Goal: Transaction & Acquisition: Book appointment/travel/reservation

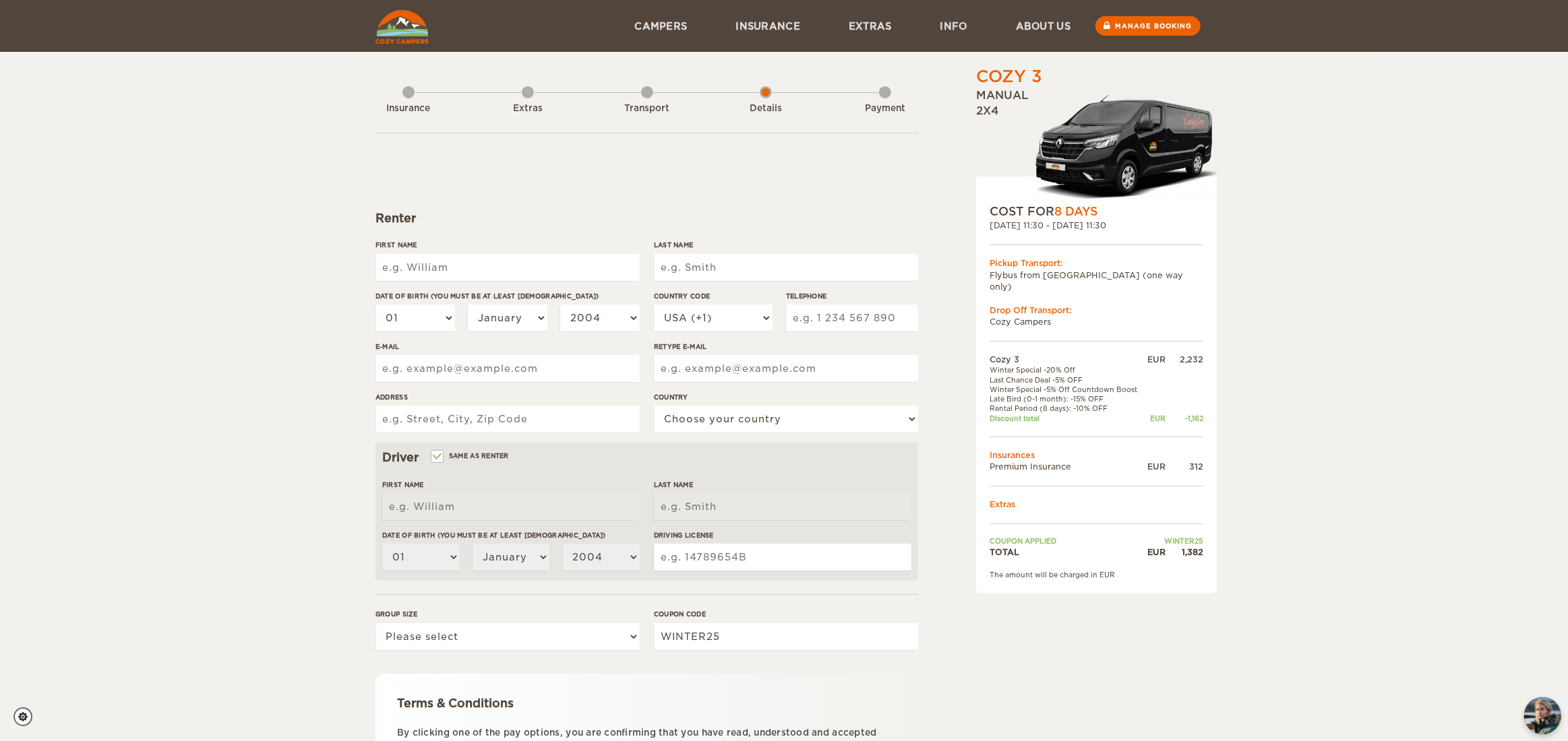
click at [446, 263] on input "First Name" at bounding box center [508, 267] width 264 height 27
type input "[PERSON_NAME]"
click at [677, 268] on input "Last Name" at bounding box center [786, 267] width 264 height 27
type input "Choy"
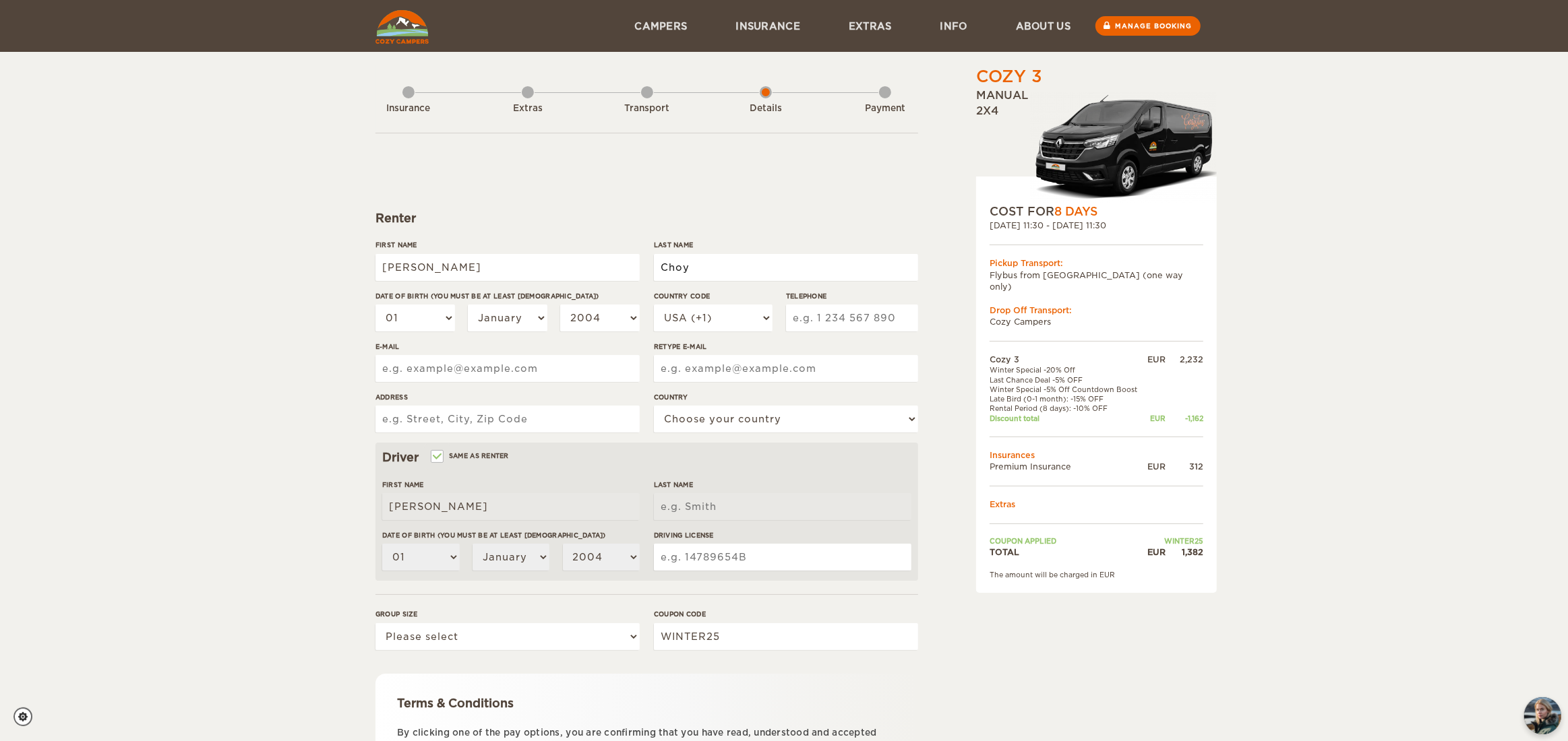
type input "Choy"
click at [445, 320] on select "01 02 03 04 05 06 07 08 09 10 11 12 13 14 15 16 17 18 19 20 21 22 23 24 25 26 2…" at bounding box center [415, 318] width 79 height 27
select select "20"
click at [376, 305] on select "01 02 03 04 05 06 07 08 09 10 11 12 13 14 15 16 17 18 19 20 21 22 23 24 25 26 2…" at bounding box center [415, 318] width 79 height 27
select select "20"
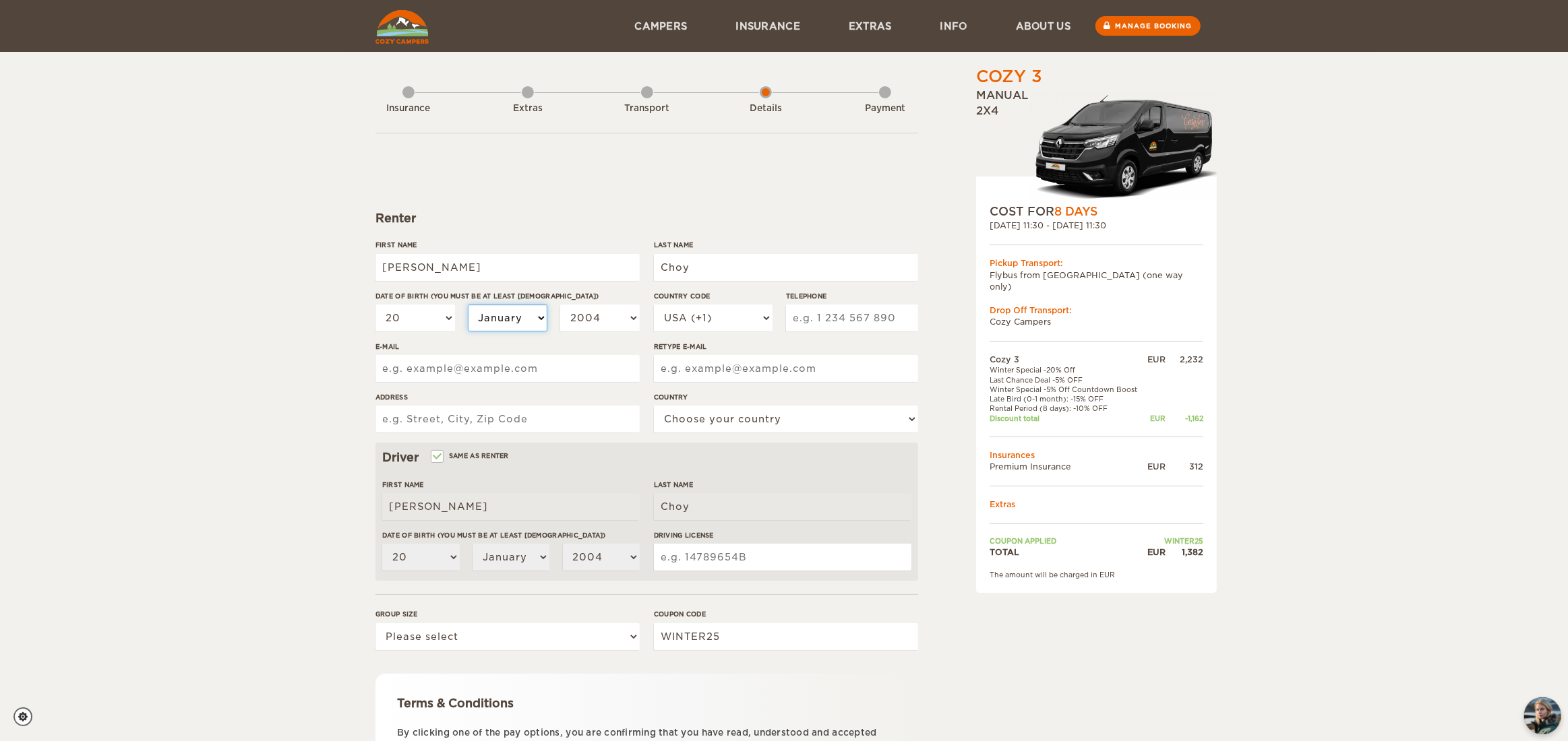
click at [513, 326] on select "January February March April May June July August September October November De…" at bounding box center [508, 318] width 79 height 27
select select "07"
click at [468, 305] on select "January February March April May June July August September October November De…" at bounding box center [508, 318] width 79 height 27
select select "07"
click at [595, 319] on select "2004 2003 2002 2001 2000 1999 1998 1997 1996 1995 1994 1993 1992 1991 1990 1989…" at bounding box center [599, 318] width 79 height 27
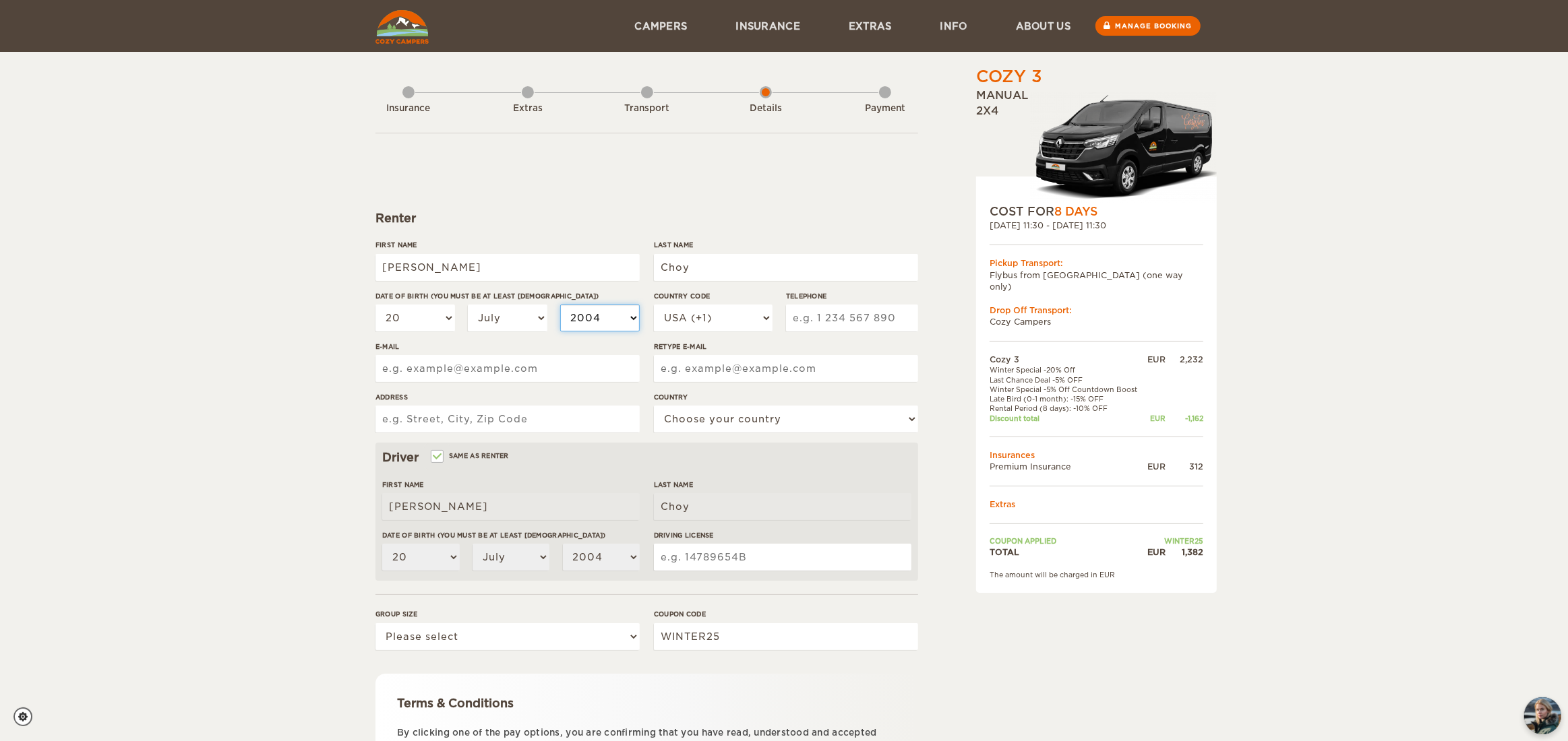
select select "1982"
click at [560, 305] on select "2004 2003 2002 2001 2000 1999 1998 1997 1996 1995 1994 1993 1992 1991 1990 1989…" at bounding box center [599, 318] width 79 height 27
select select "1982"
click at [767, 317] on select "USA (+1) UK (+44) Germany (+49) Algeria (+213) Andorra (+376) Angola (+244) Ang…" at bounding box center [713, 318] width 118 height 27
select select "1"
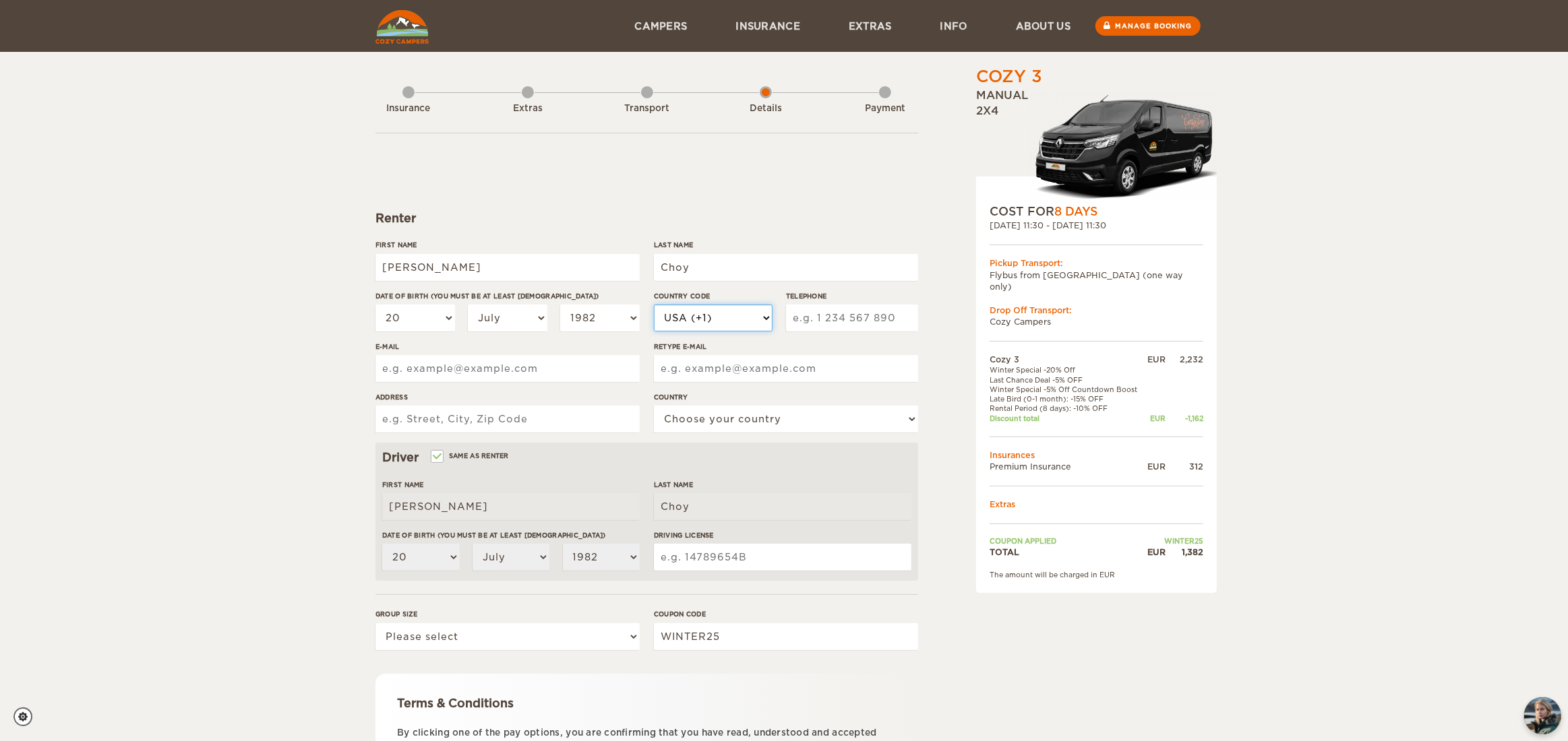
click at [654, 305] on select "USA (+1) UK (+44) Germany (+49) Algeria (+213) Andorra (+376) Angola (+244) Ang…" at bounding box center [713, 318] width 118 height 27
click at [828, 317] on input "Telephone" at bounding box center [852, 318] width 132 height 27
type input "7788366452"
click at [569, 375] on input "E-mail" at bounding box center [508, 368] width 264 height 27
type input "bongyc2@hotmail.com"
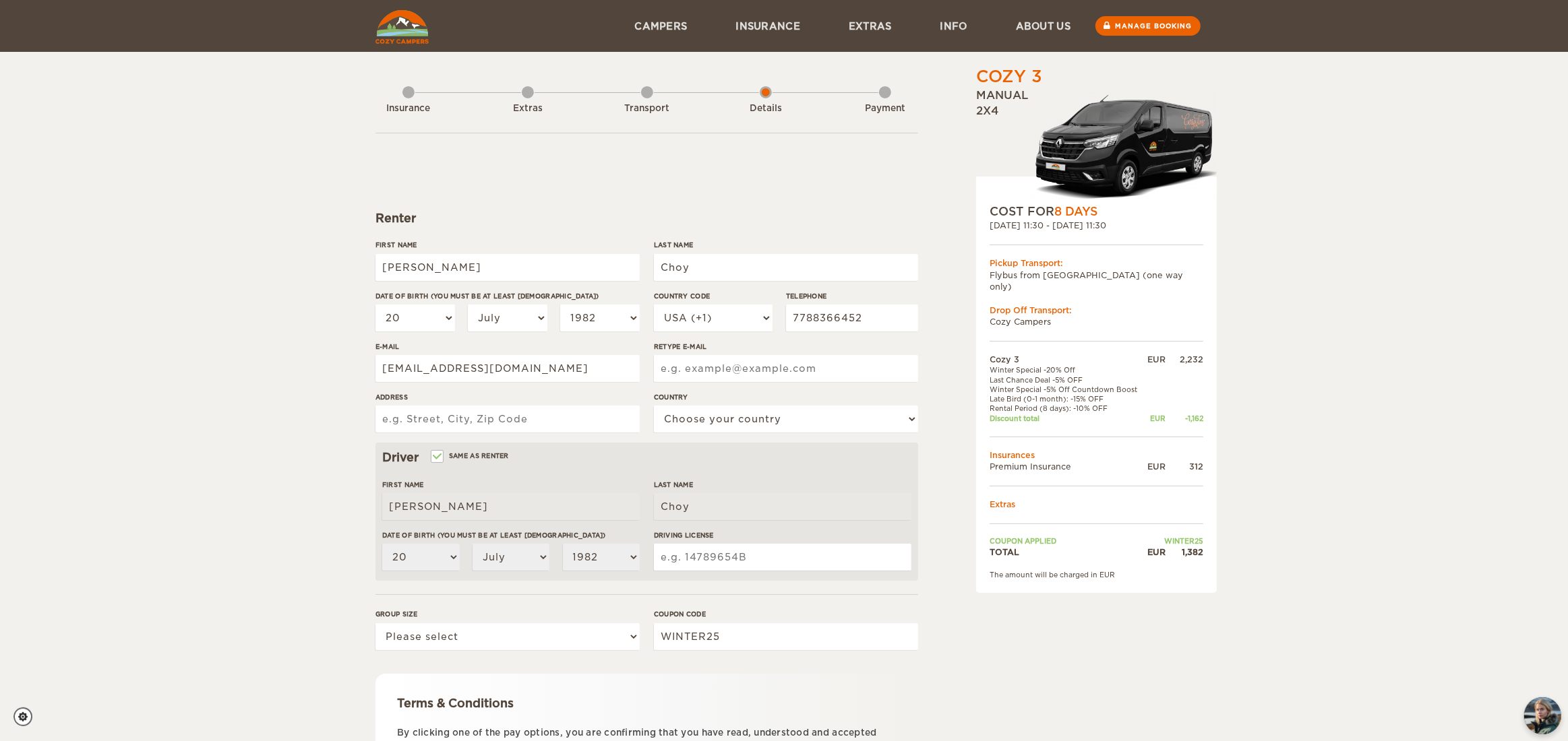
click at [700, 362] on input "Retype E-mail" at bounding box center [786, 368] width 264 height 27
type input "bongyc2@hotmail.com"
click at [516, 422] on input "Address" at bounding box center [508, 418] width 264 height 27
type input "7097 208A Street"
click at [723, 406] on select "Choose your country United States United Kingdom Germany Afghanistan Albania Al…" at bounding box center [786, 418] width 264 height 27
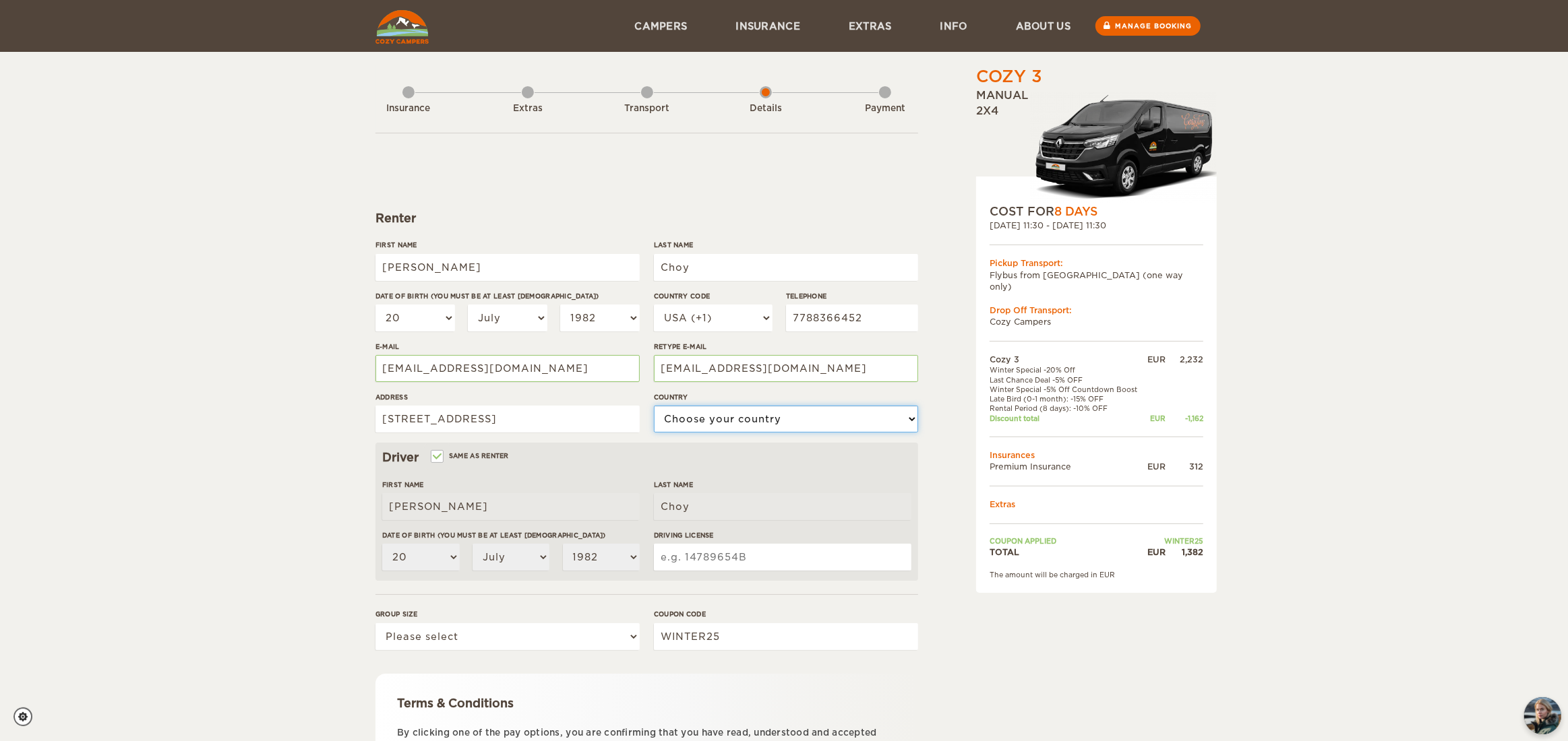
select select "38"
click at [654, 405] on select "Choose your country United States United Kingdom Germany Afghanistan Albania Al…" at bounding box center [786, 418] width 264 height 27
drag, startPoint x: 322, startPoint y: 508, endPoint x: 372, endPoint y: 473, distance: 61.0
click at [323, 508] on div "Cozy 3 Expand Collapse Total 1,382 EUR Manual 2x4 COST FOR 8 Days 27. Sep 2025 …" at bounding box center [784, 438] width 1568 height 876
click at [436, 454] on input "Same as renter" at bounding box center [436, 457] width 9 height 9
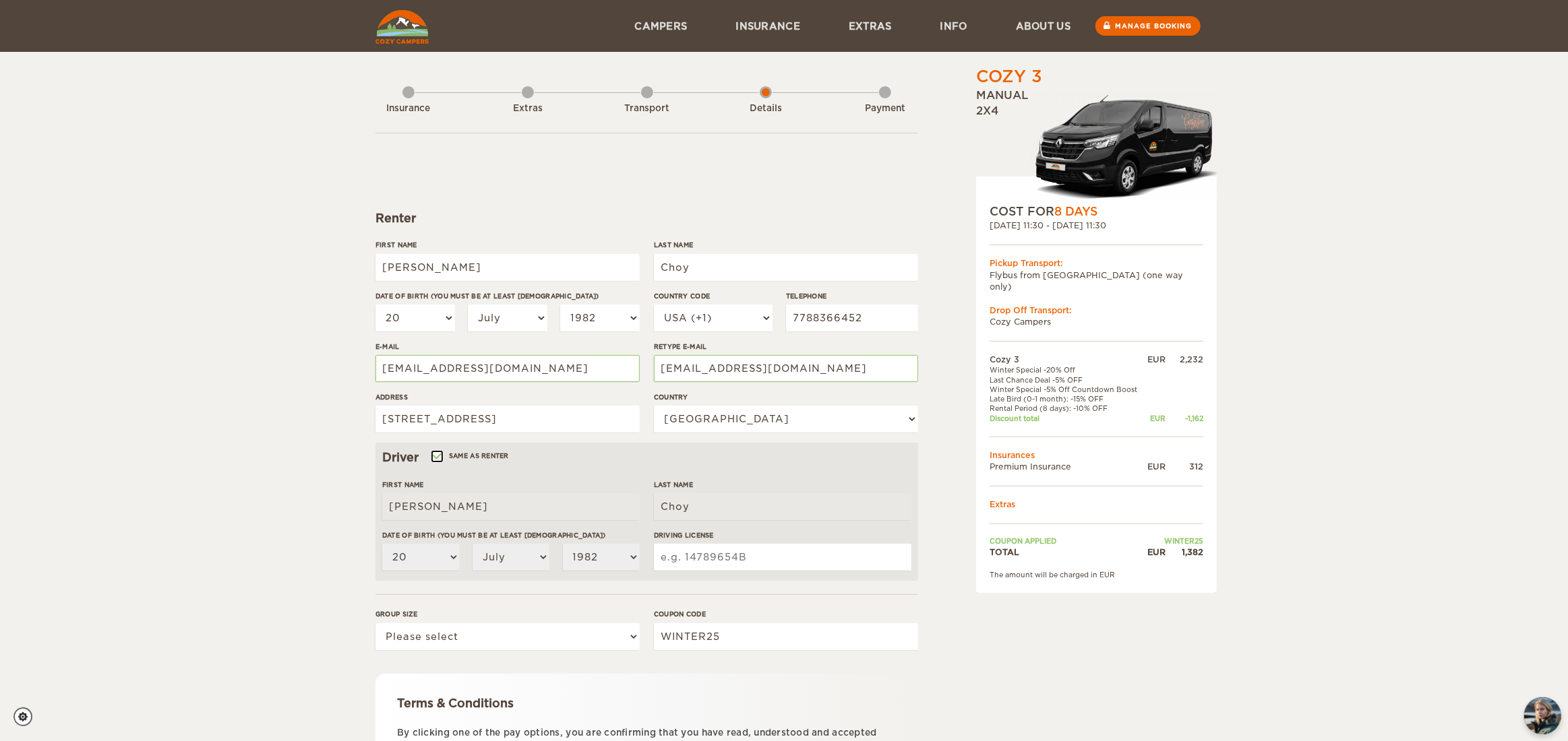
checkbox input "false"
select select
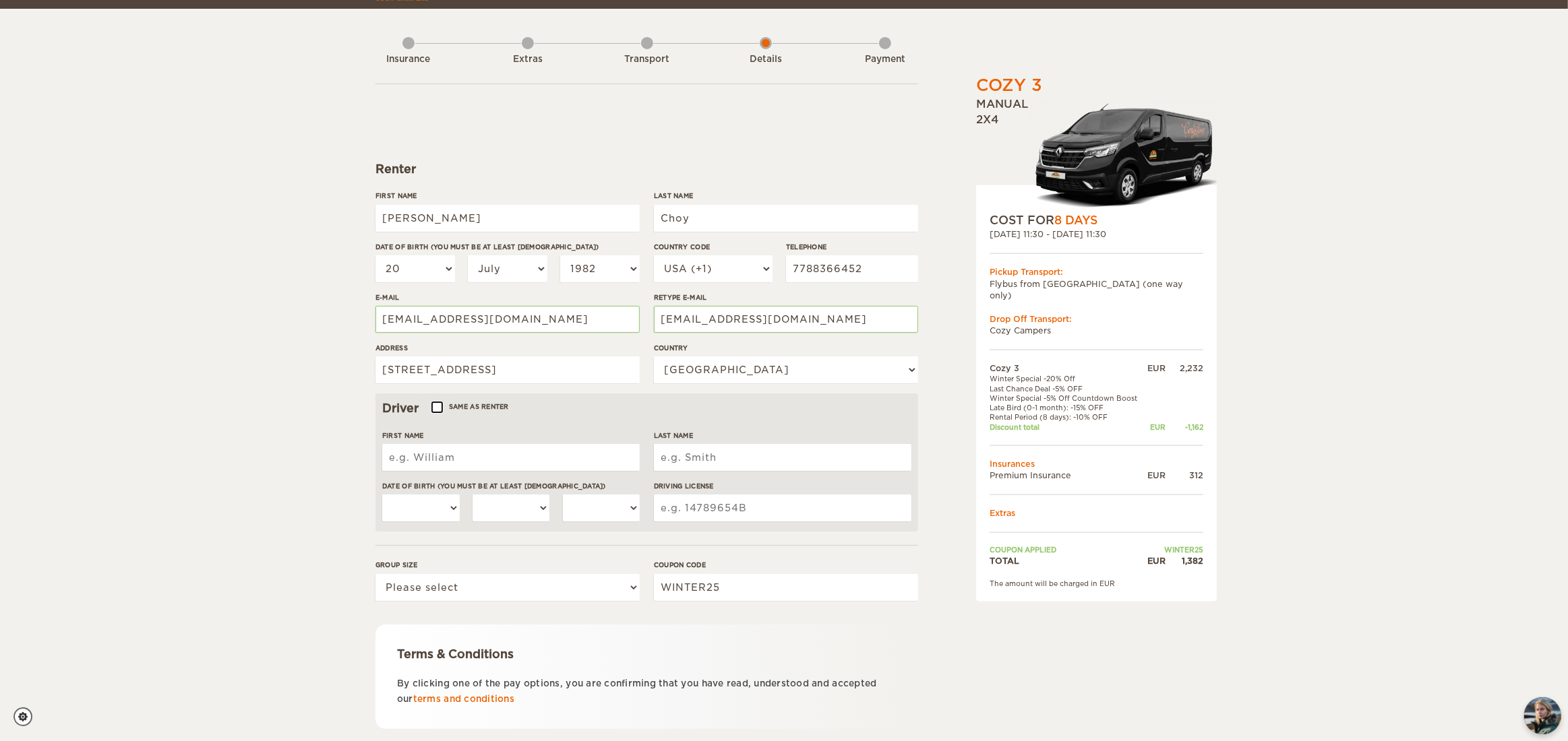
scroll to position [67, 0]
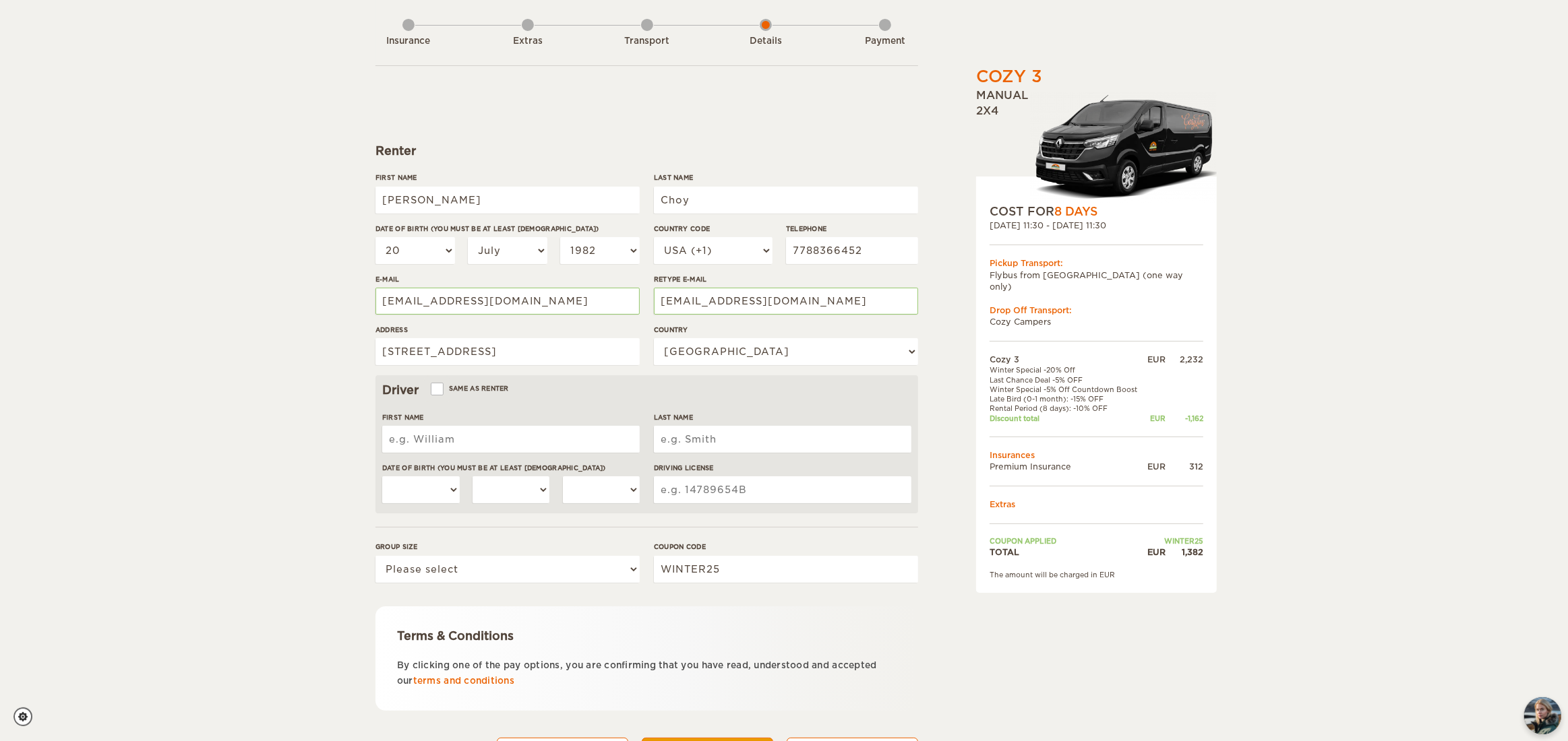
click at [436, 435] on input "First Name" at bounding box center [510, 439] width 257 height 27
type input "Yee Cheng"
click at [727, 439] on input "Last Name" at bounding box center [782, 439] width 257 height 27
type input "Lim"
click at [440, 490] on select "01 02 03 04 05 06 07 08 09 10 11 12 13 14 15 16 17 18 19 20 21 22 23 24 25 26 2…" at bounding box center [421, 489] width 78 height 27
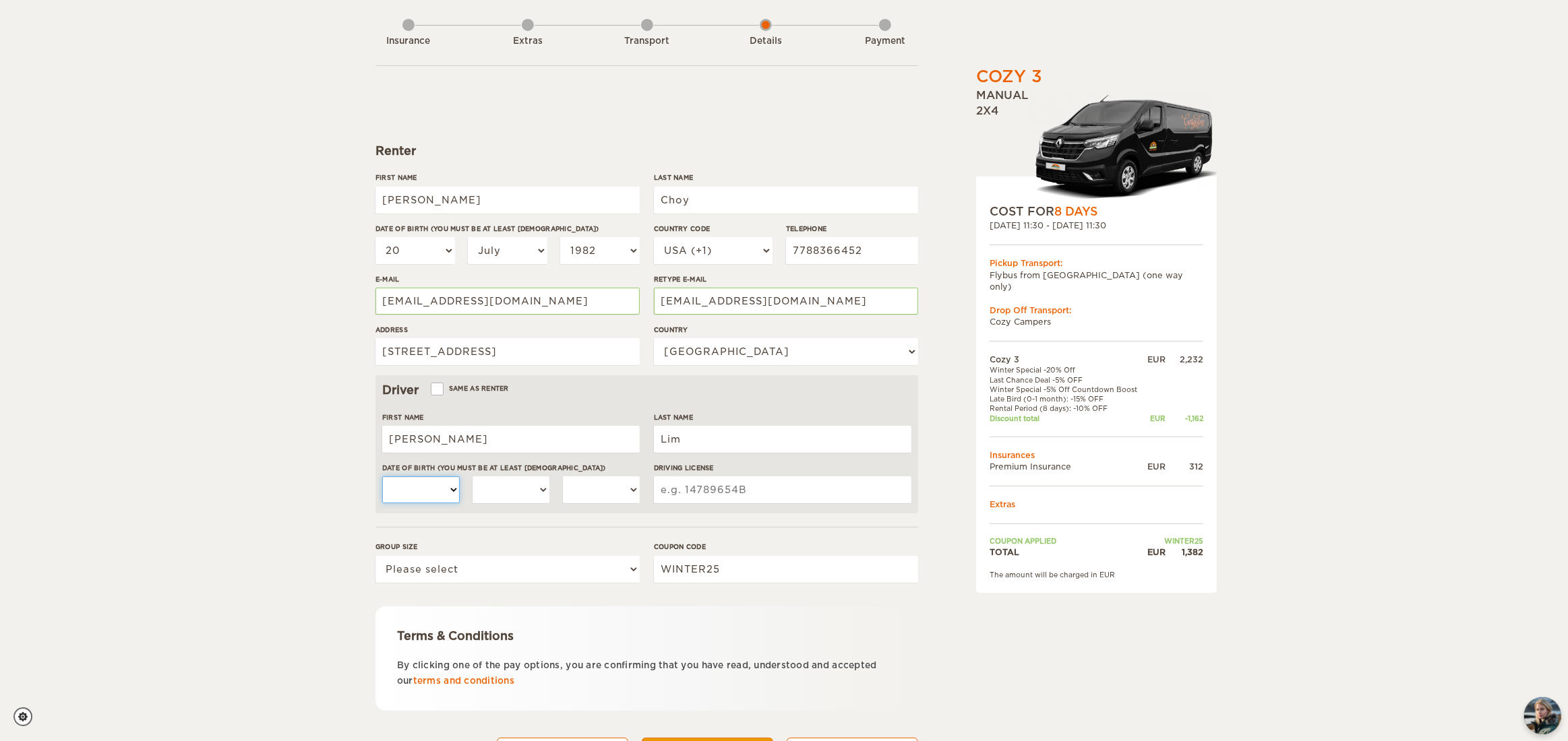
select select "13"
click at [382, 476] on select "01 02 03 04 05 06 07 08 09 10 11 12 13 14 15 16 17 18 19 20 21 22 23 24 25 26 2…" at bounding box center [421, 489] width 78 height 27
click at [504, 489] on select "January February March April May June July August September October November De…" at bounding box center [511, 489] width 78 height 27
select select "03"
click at [472, 476] on select "January February March April May June July August September October November De…" at bounding box center [511, 489] width 78 height 27
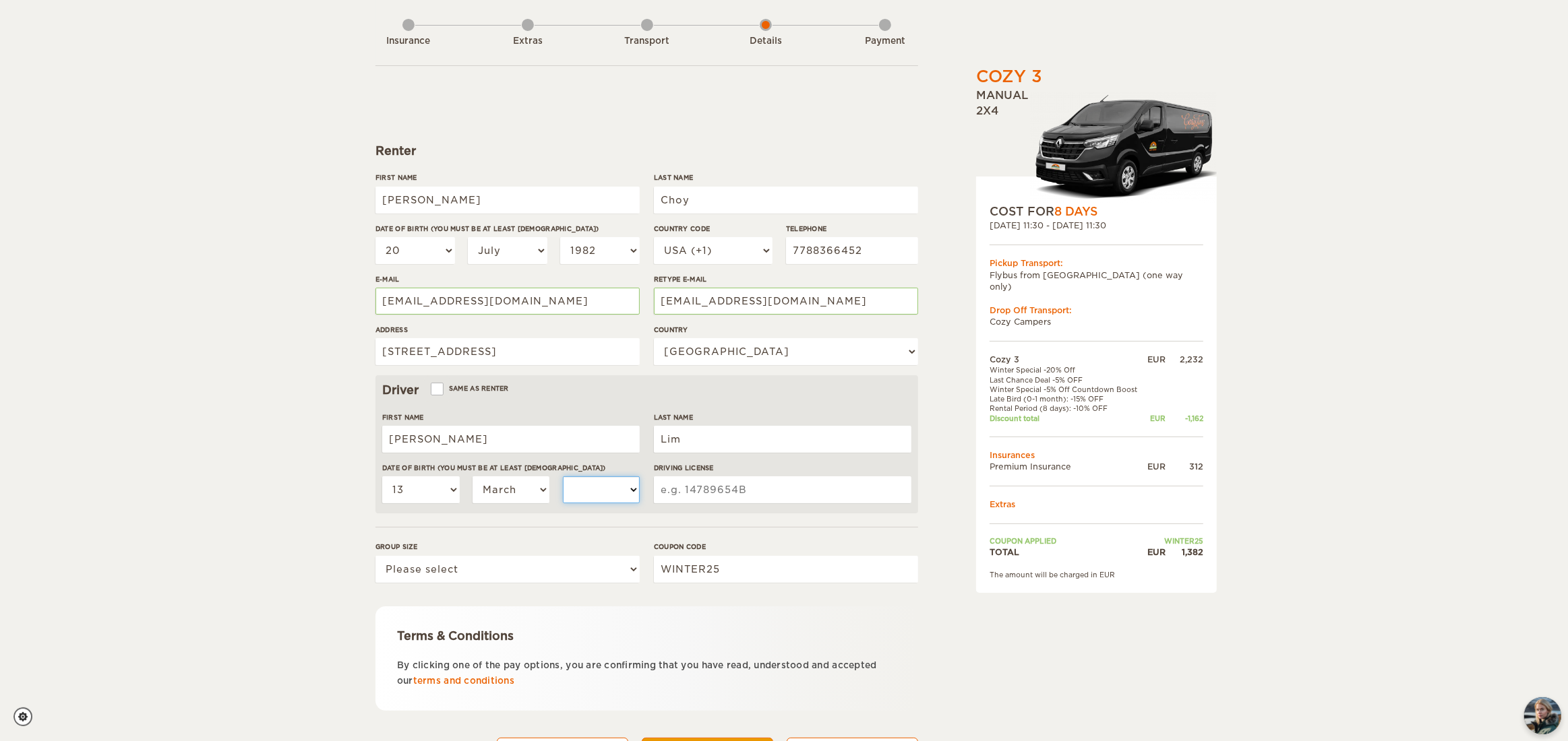
click at [574, 496] on select "2004 2003 2002 2001 2000 1999 1998 1997 1996 1995 1994 1993 1992 1991 1990 1989…" at bounding box center [602, 489] width 78 height 27
select select "1982"
click at [563, 476] on select "2004 2003 2002 2001 2000 1999 1998 1997 1996 1995 1994 1993 1992 1991 1990 1989…" at bounding box center [602, 489] width 78 height 27
click at [698, 486] on input "Driving License" at bounding box center [782, 489] width 257 height 27
type input "8120910"
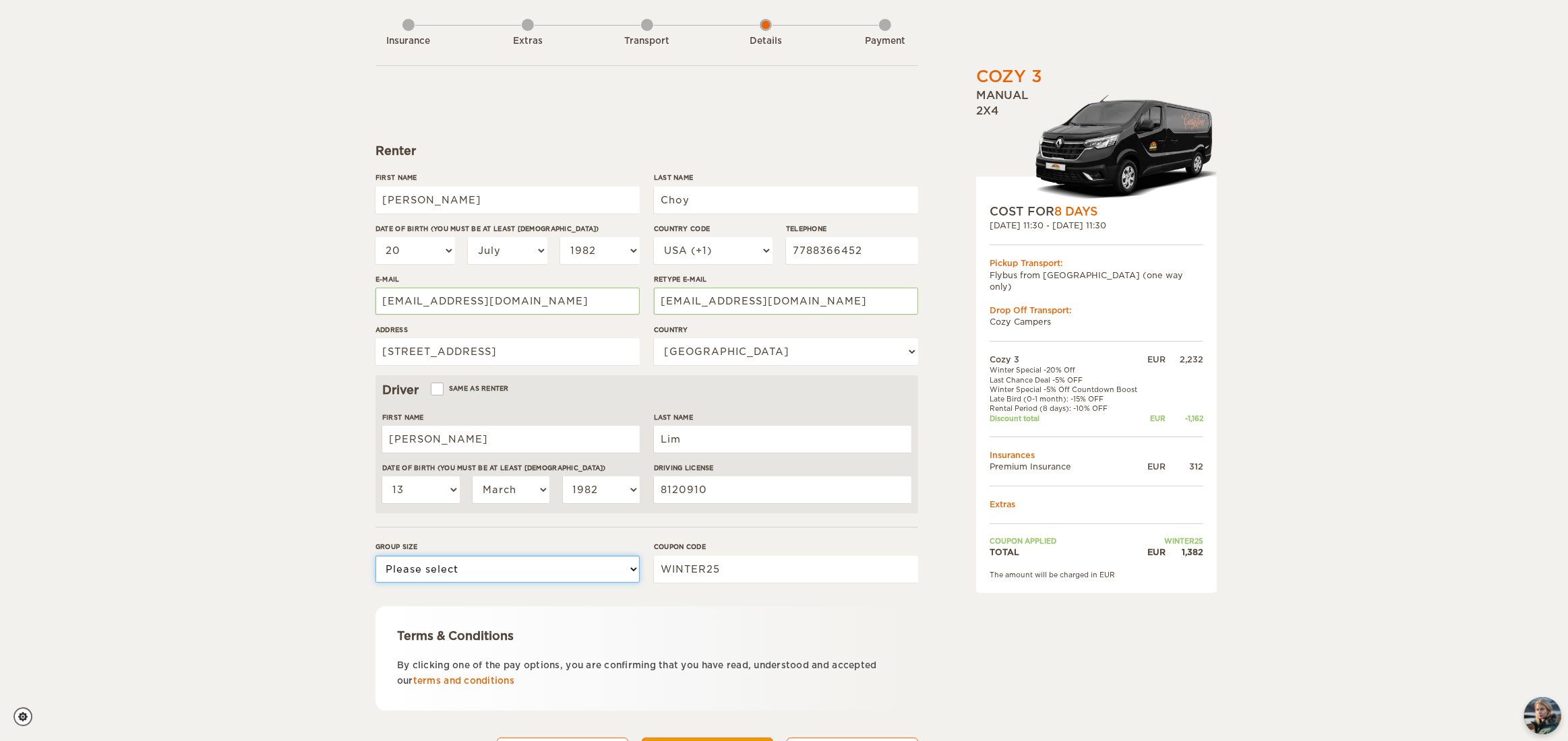
click at [529, 564] on select "Please select 1 2 3" at bounding box center [508, 568] width 264 height 27
select select "3"
click at [376, 555] on select "Please select 1 2 3" at bounding box center [508, 568] width 264 height 27
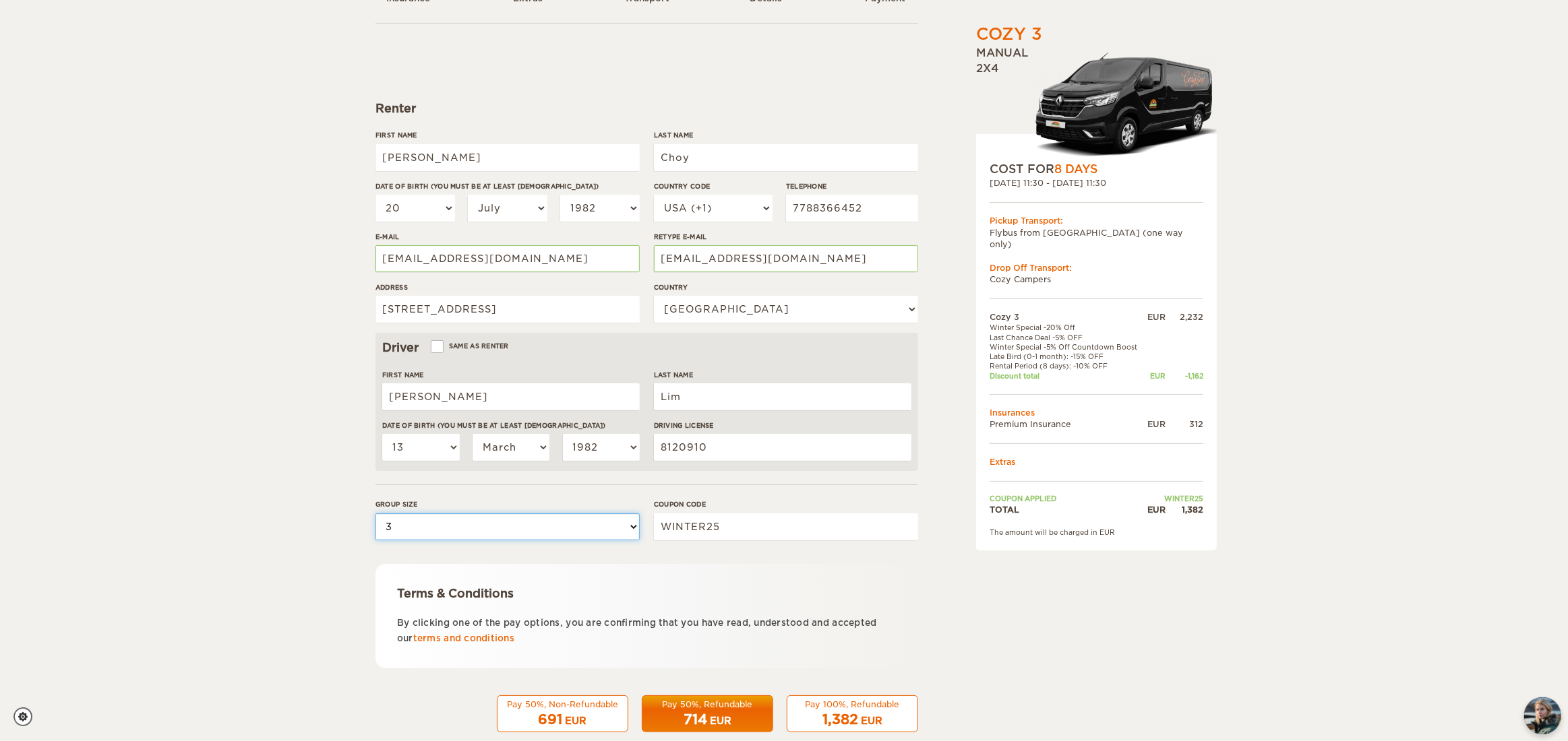
scroll to position [134, 0]
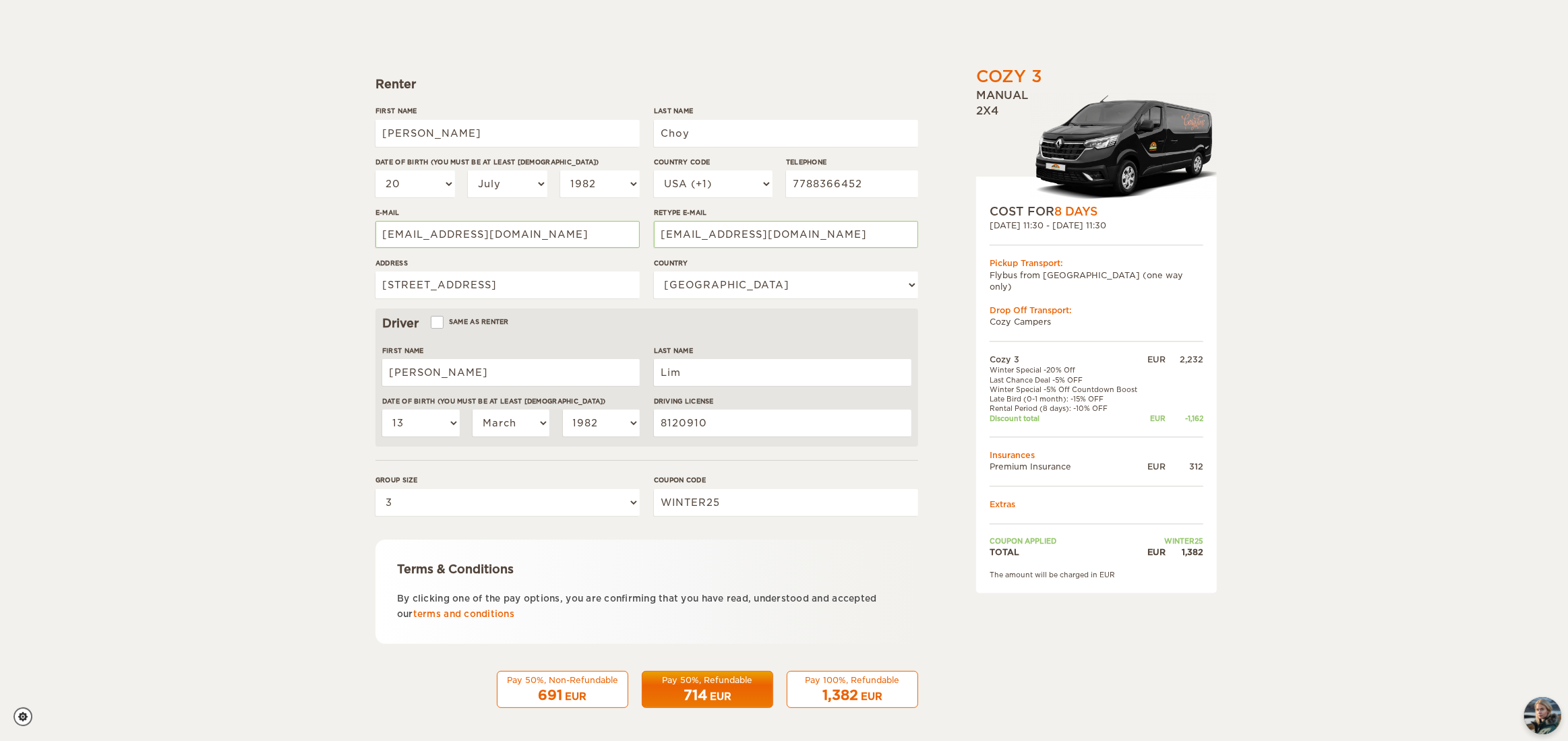
click at [856, 686] on div "1,382 EUR" at bounding box center [852, 696] width 114 height 19
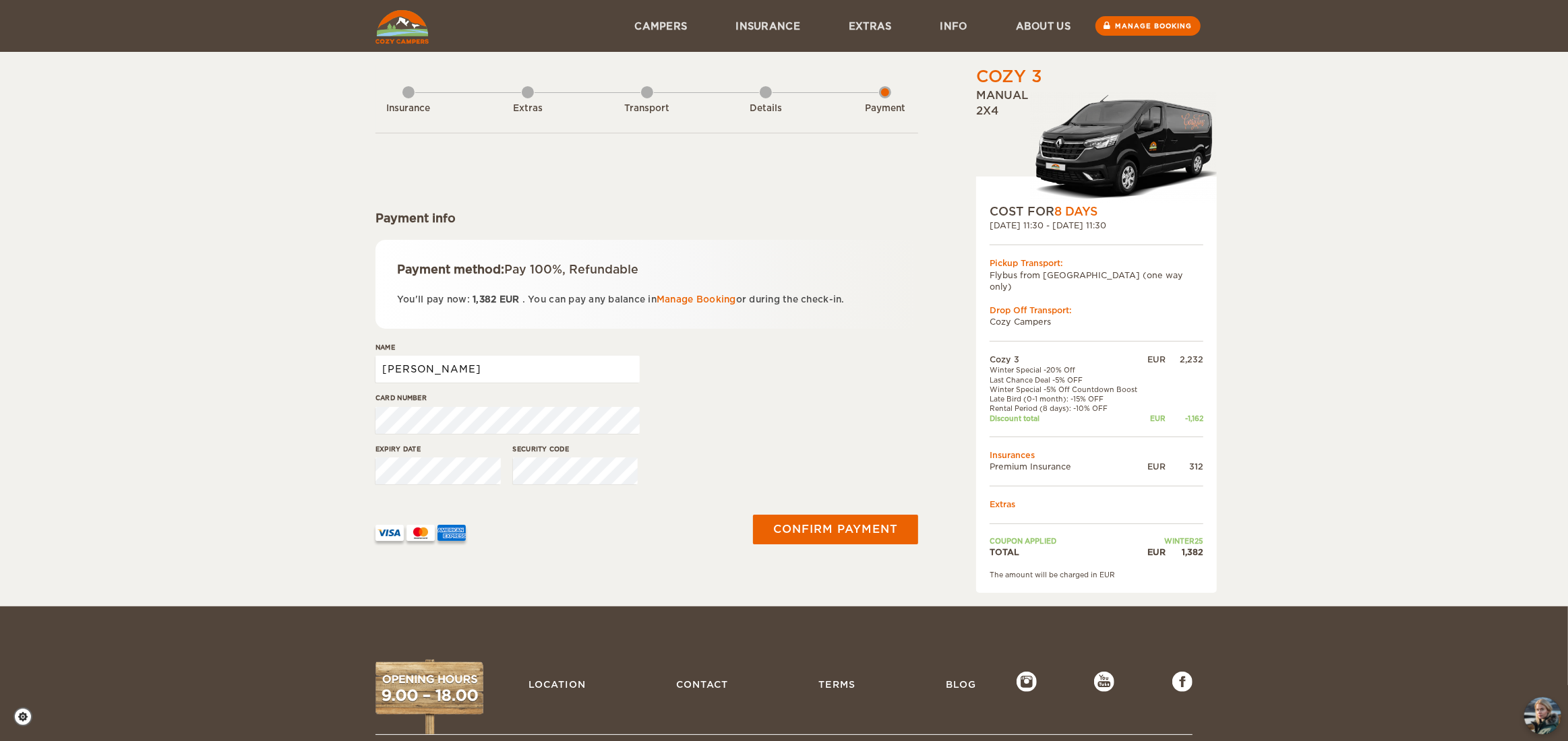
click at [522, 381] on input "[PERSON_NAME]" at bounding box center [508, 369] width 264 height 27
type input "[PERSON_NAME] Tsunyin [PERSON_NAME]"
click at [771, 465] on div "Expiry date Security code" at bounding box center [647, 469] width 543 height 50
click at [803, 528] on button "Confirm payment" at bounding box center [835, 529] width 170 height 30
